Goal: Understand process/instructions: Learn how to perform a task or action

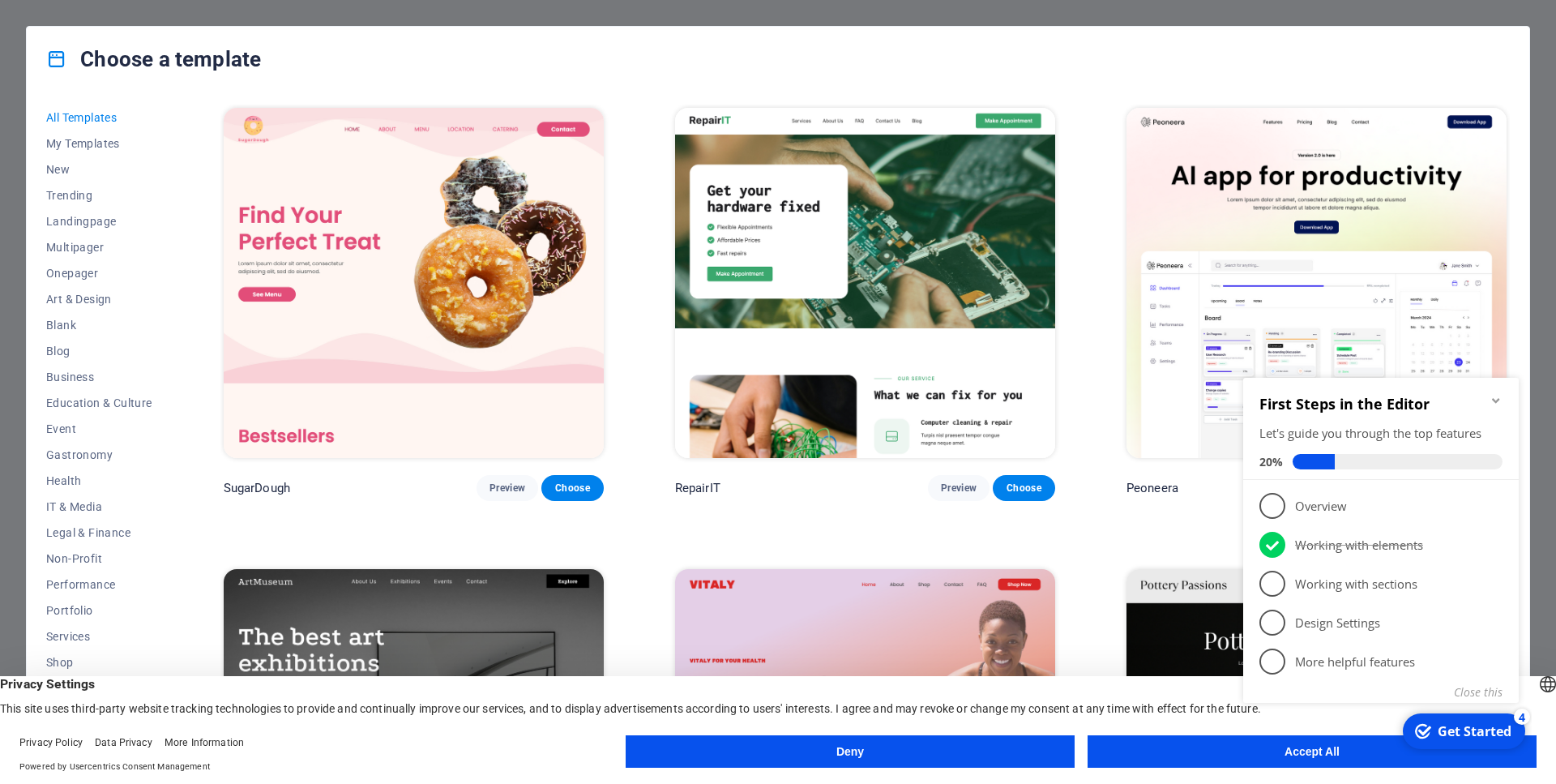
click div "checkmark Get Started 4 First Steps in the Editor Let's guide you through the t…"
click at [1451, 726] on div "Get Started" at bounding box center [1474, 731] width 73 height 18
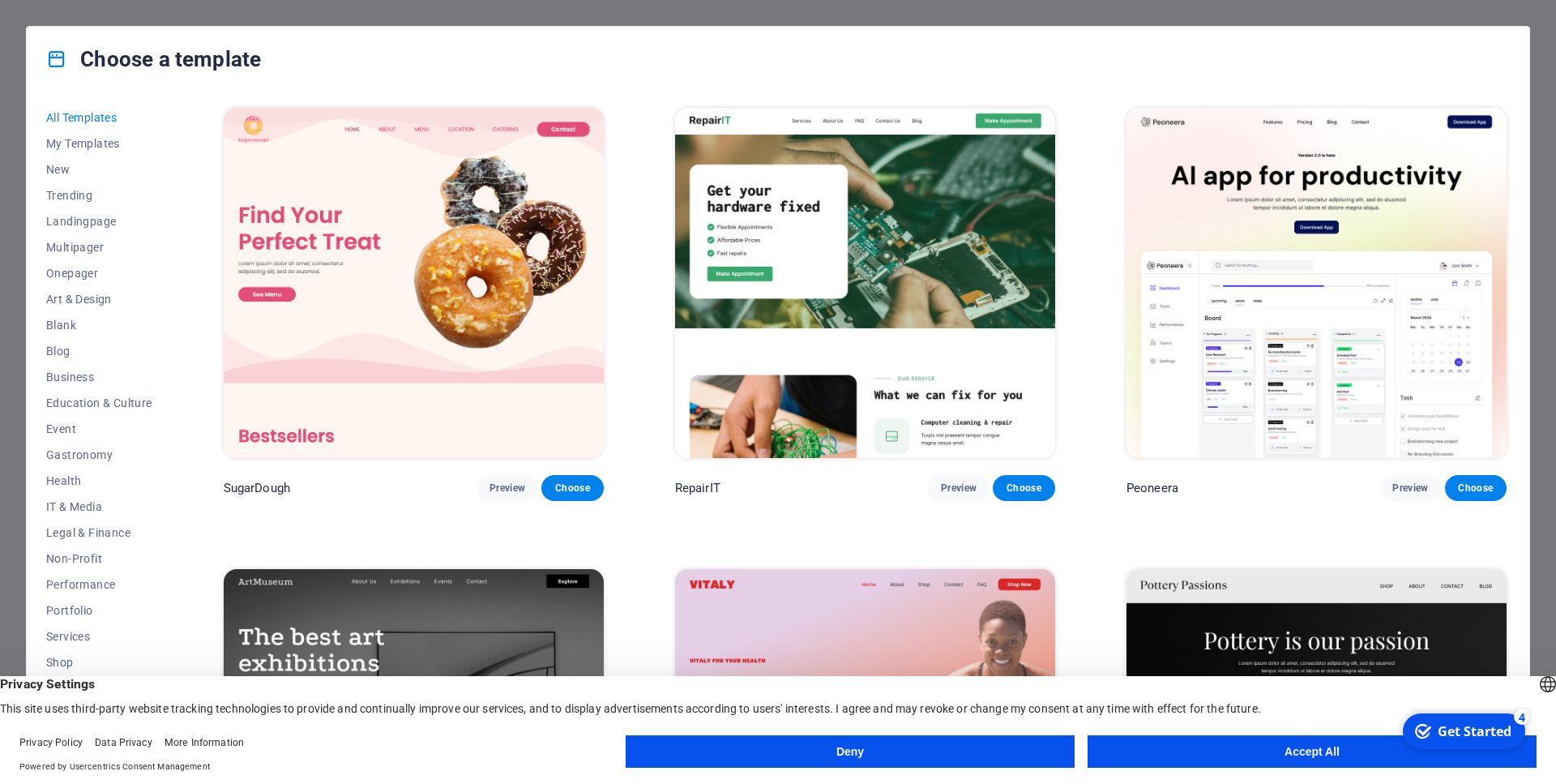
click at [1369, 748] on button "Accept All" at bounding box center [1312, 751] width 449 height 32
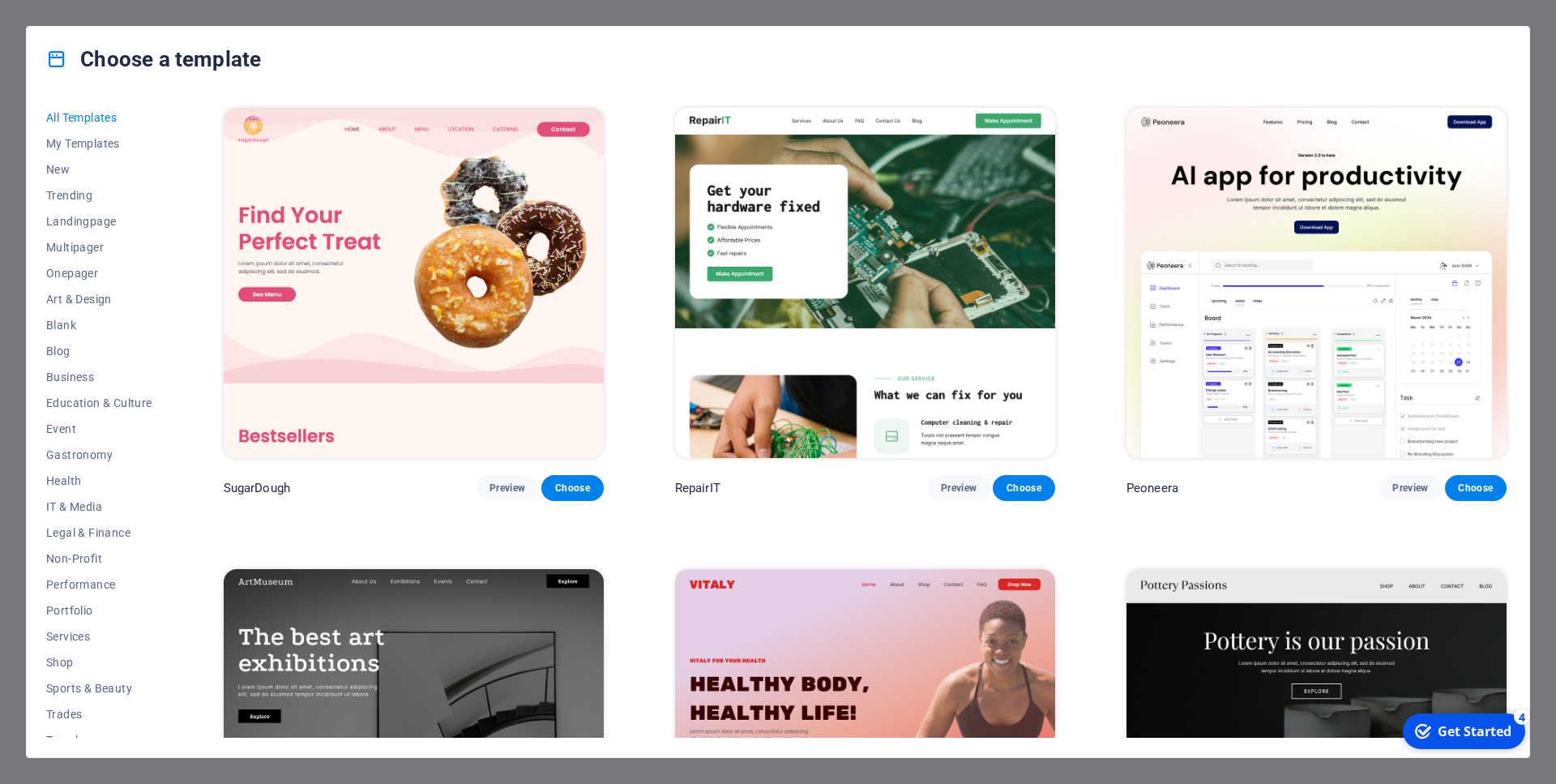
click at [1439, 732] on div "Get Started" at bounding box center [1474, 731] width 73 height 18
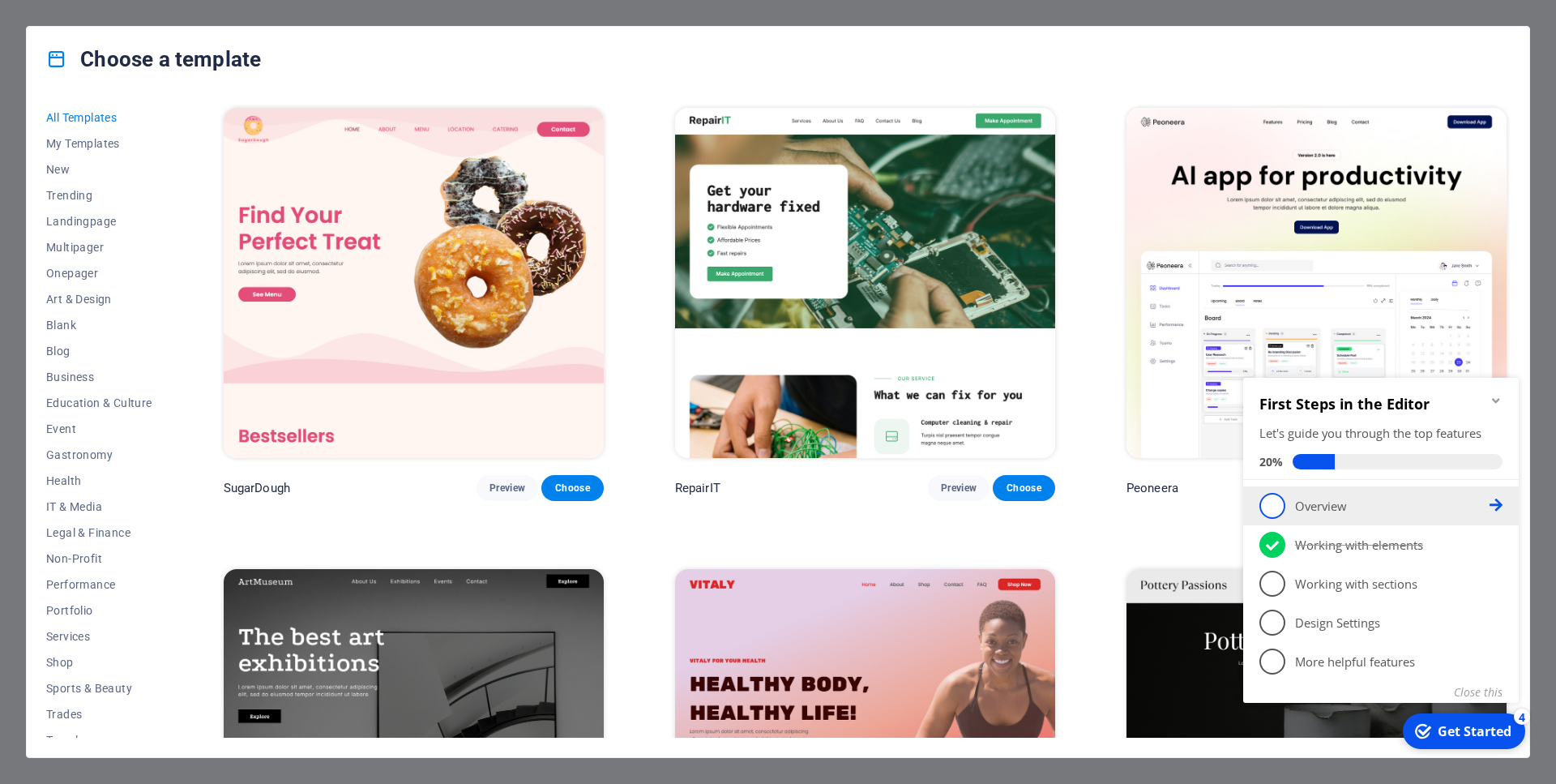
click at [1383, 509] on p "Overview - incomplete" at bounding box center [1393, 506] width 195 height 17
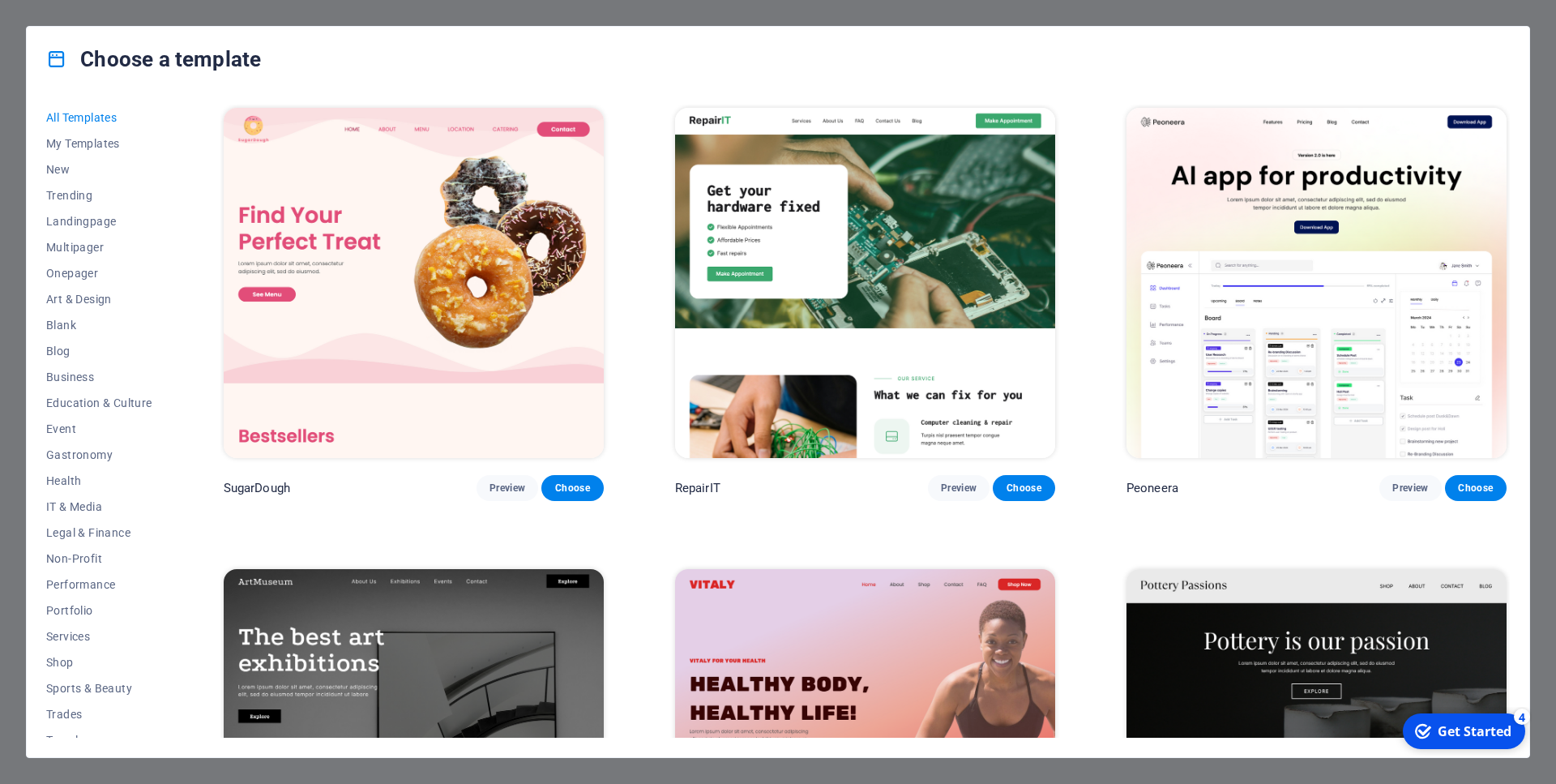
click at [1457, 728] on div "Get Started" at bounding box center [1474, 731] width 73 height 18
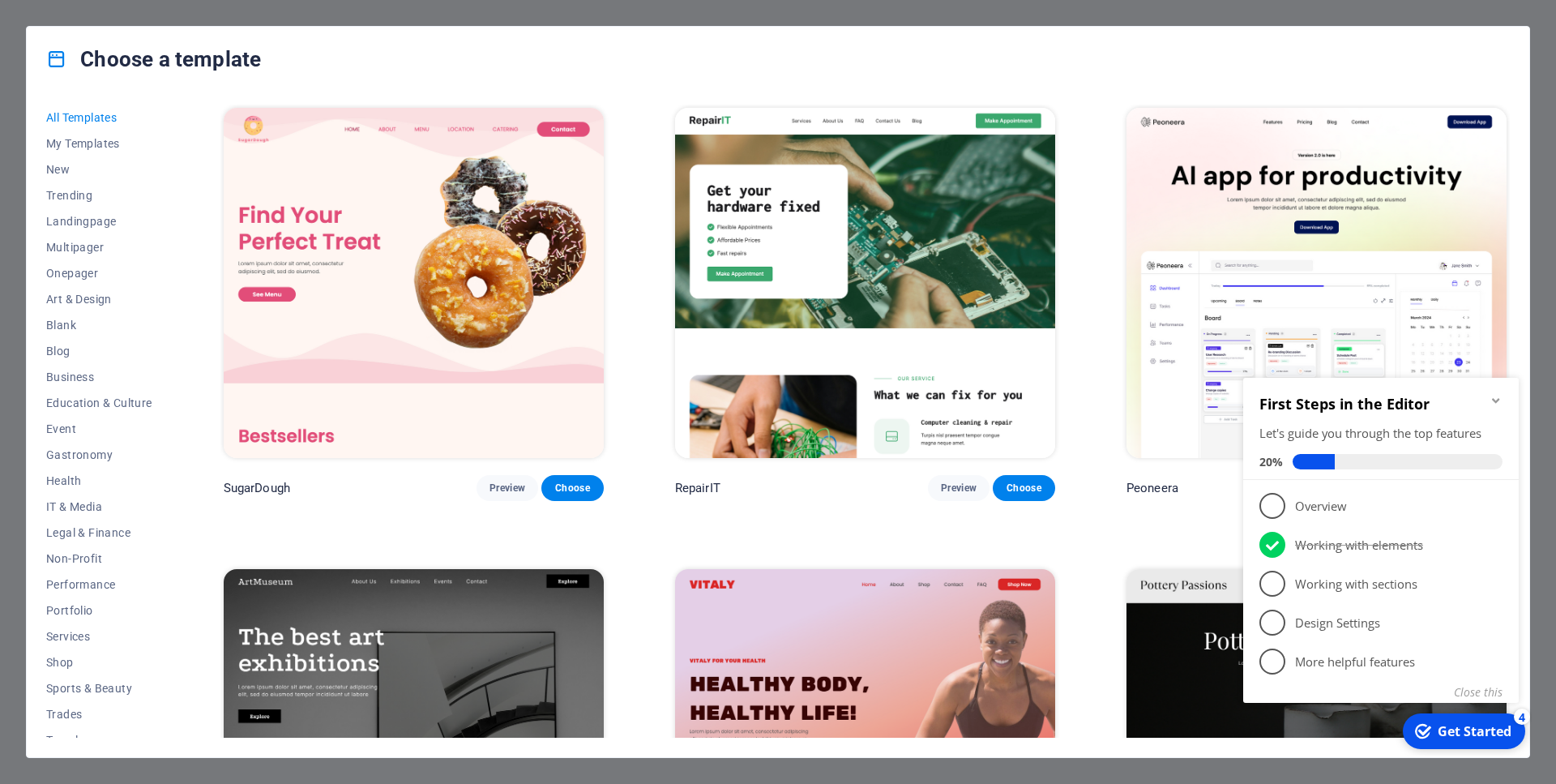
click at [1494, 394] on div "First Steps in the Editor Let's guide you through the top features 20%" at bounding box center [1381, 429] width 276 height 102
click at [1496, 399] on icon "Minimize checklist" at bounding box center [1497, 400] width 13 height 13
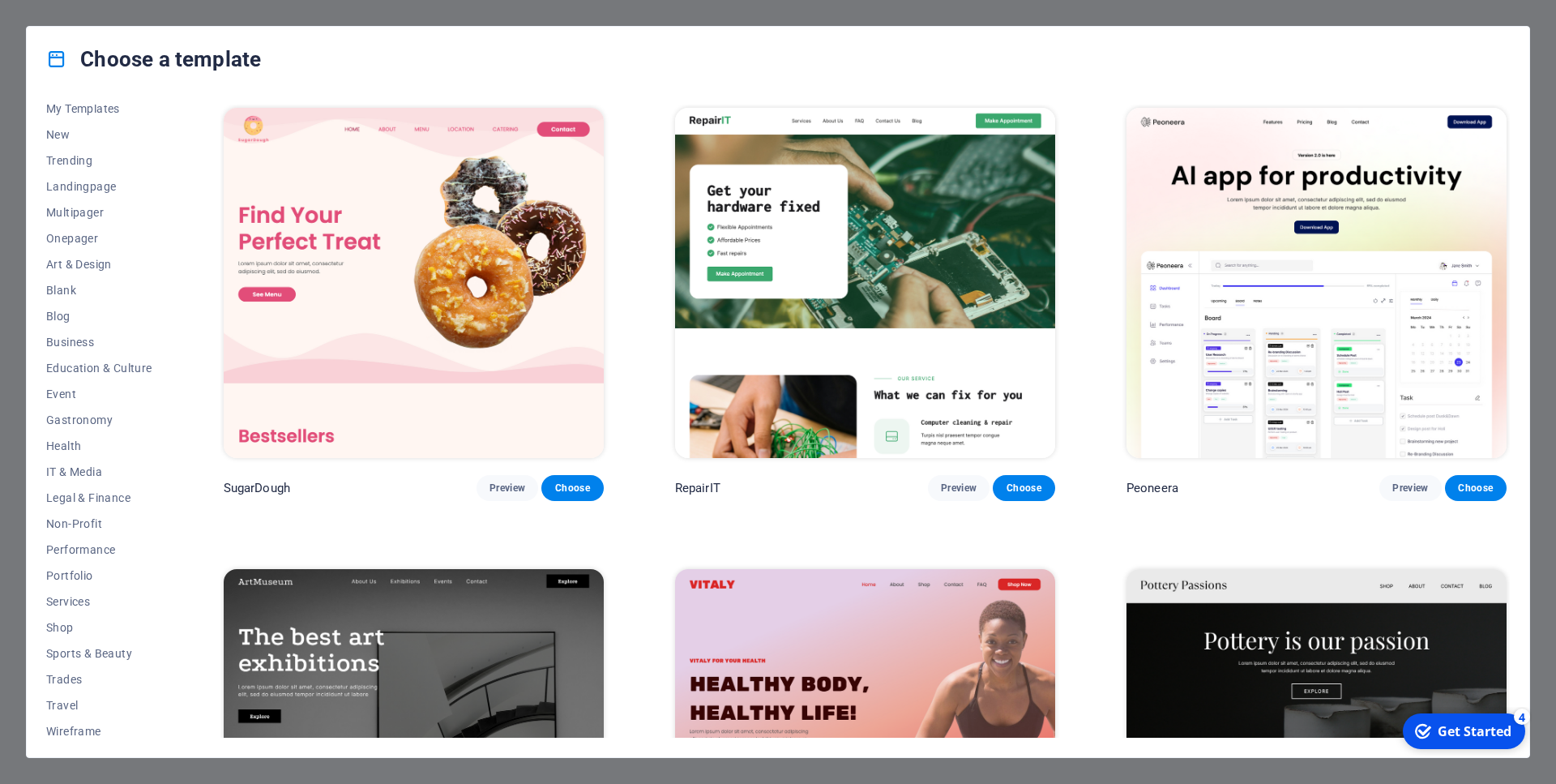
scroll to position [41, 0]
click at [1483, 728] on div "Get Started" at bounding box center [1474, 731] width 73 height 18
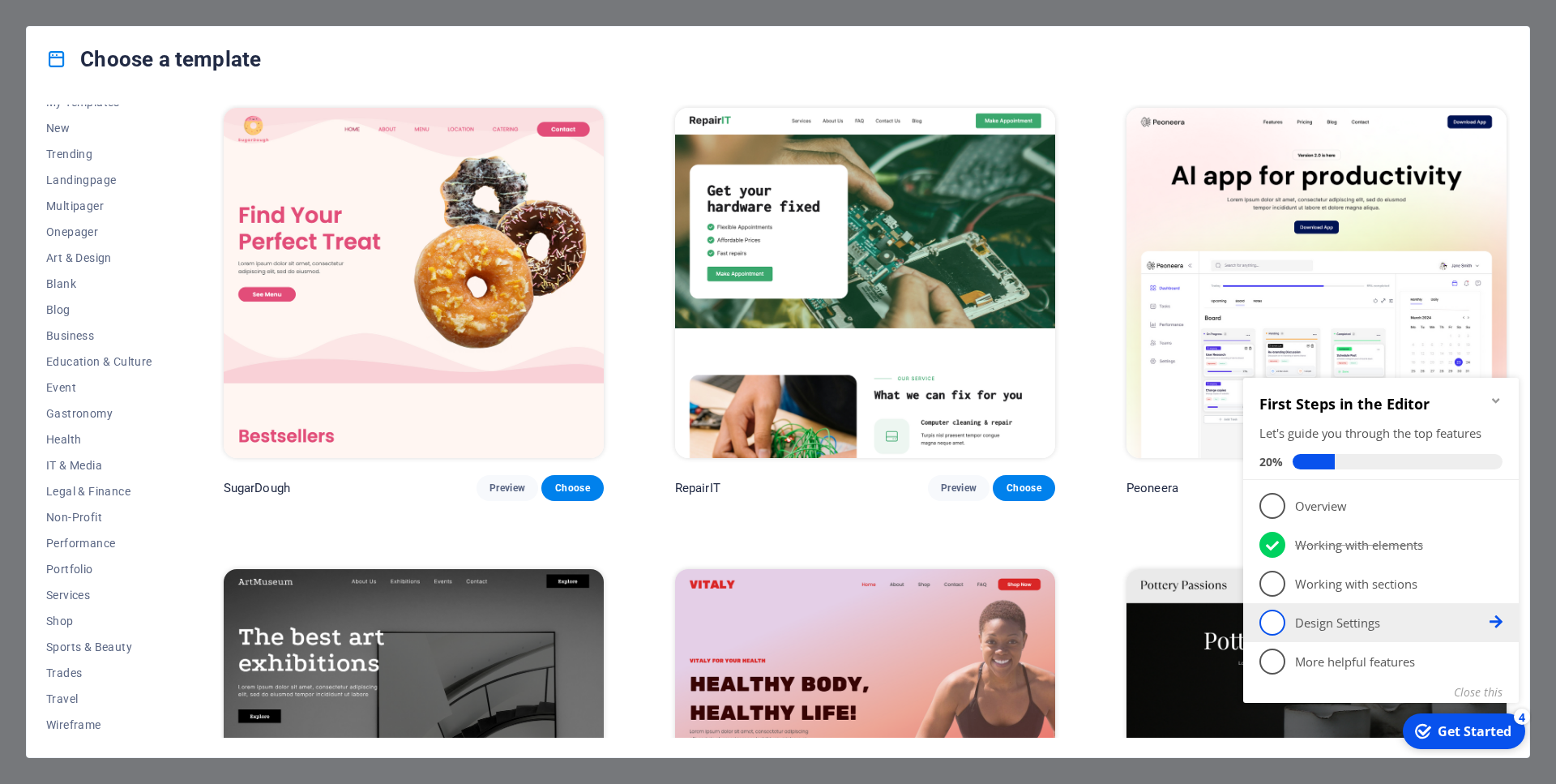
click at [1361, 616] on p "Design Settings - incomplete" at bounding box center [1393, 622] width 195 height 17
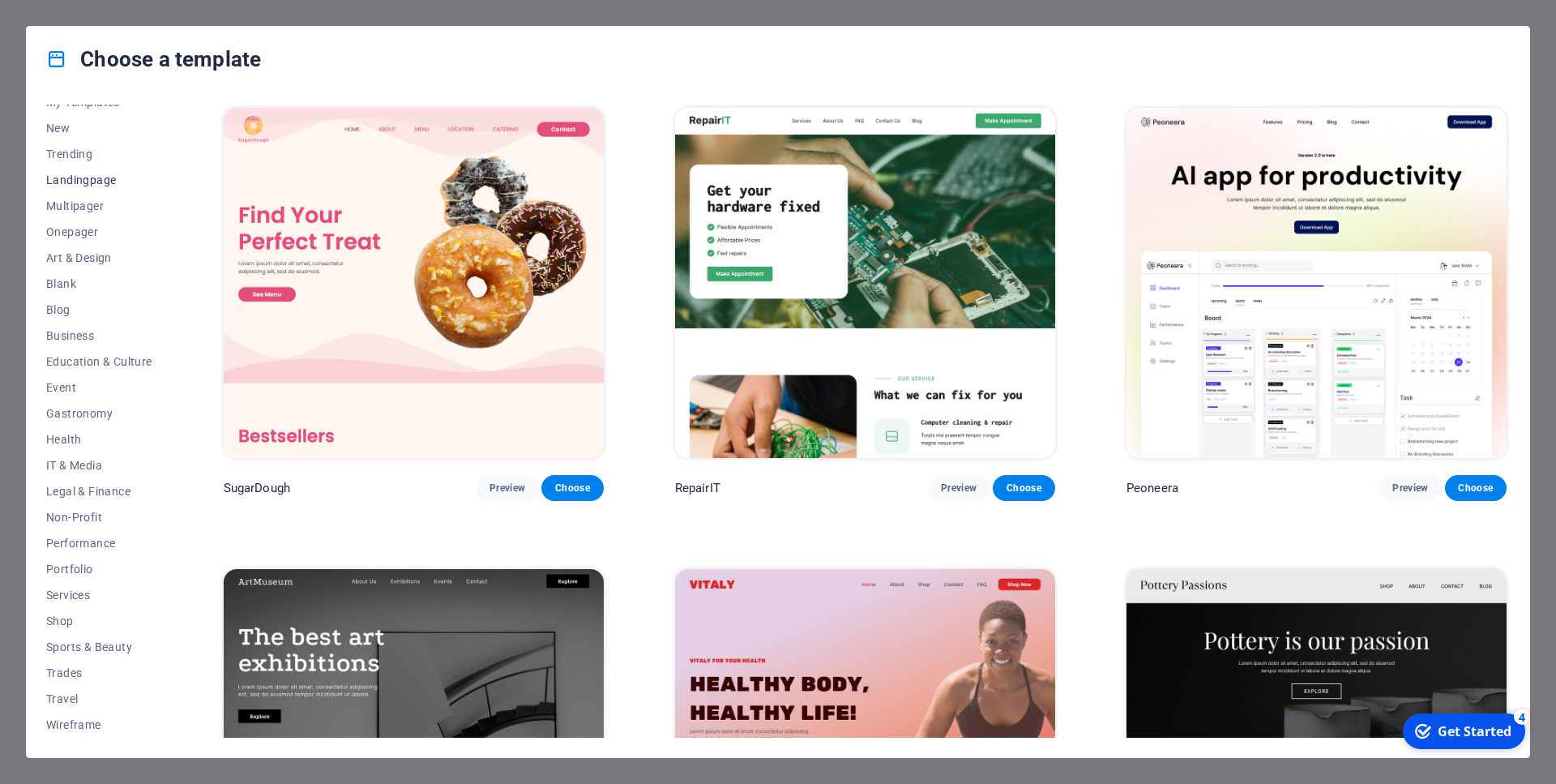
scroll to position [0, 0]
